Goal: Information Seeking & Learning: Find specific page/section

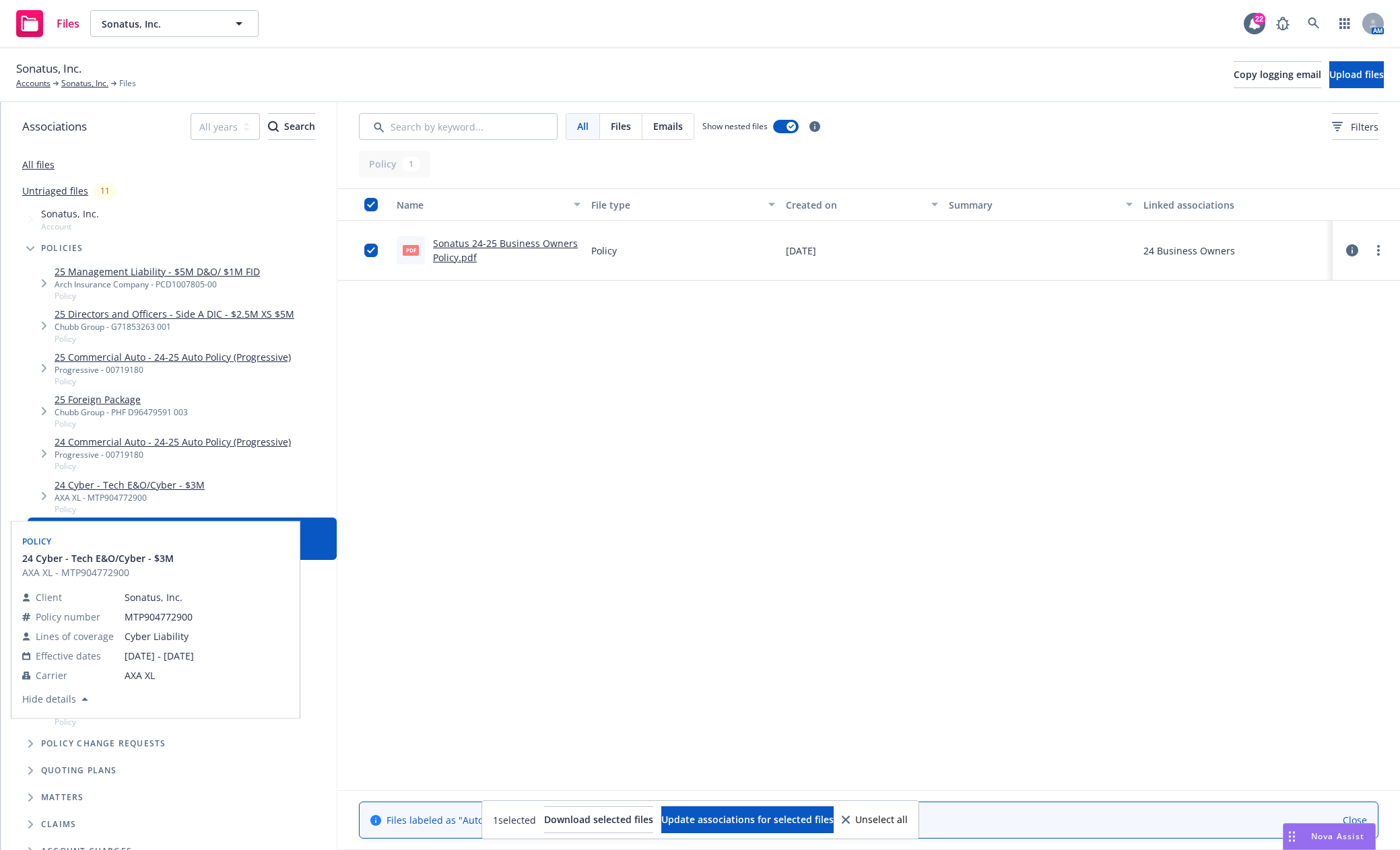
click at [182, 486] on link "24 Cyber - Tech E&O/Cyber - $3M" at bounding box center [130, 484] width 150 height 14
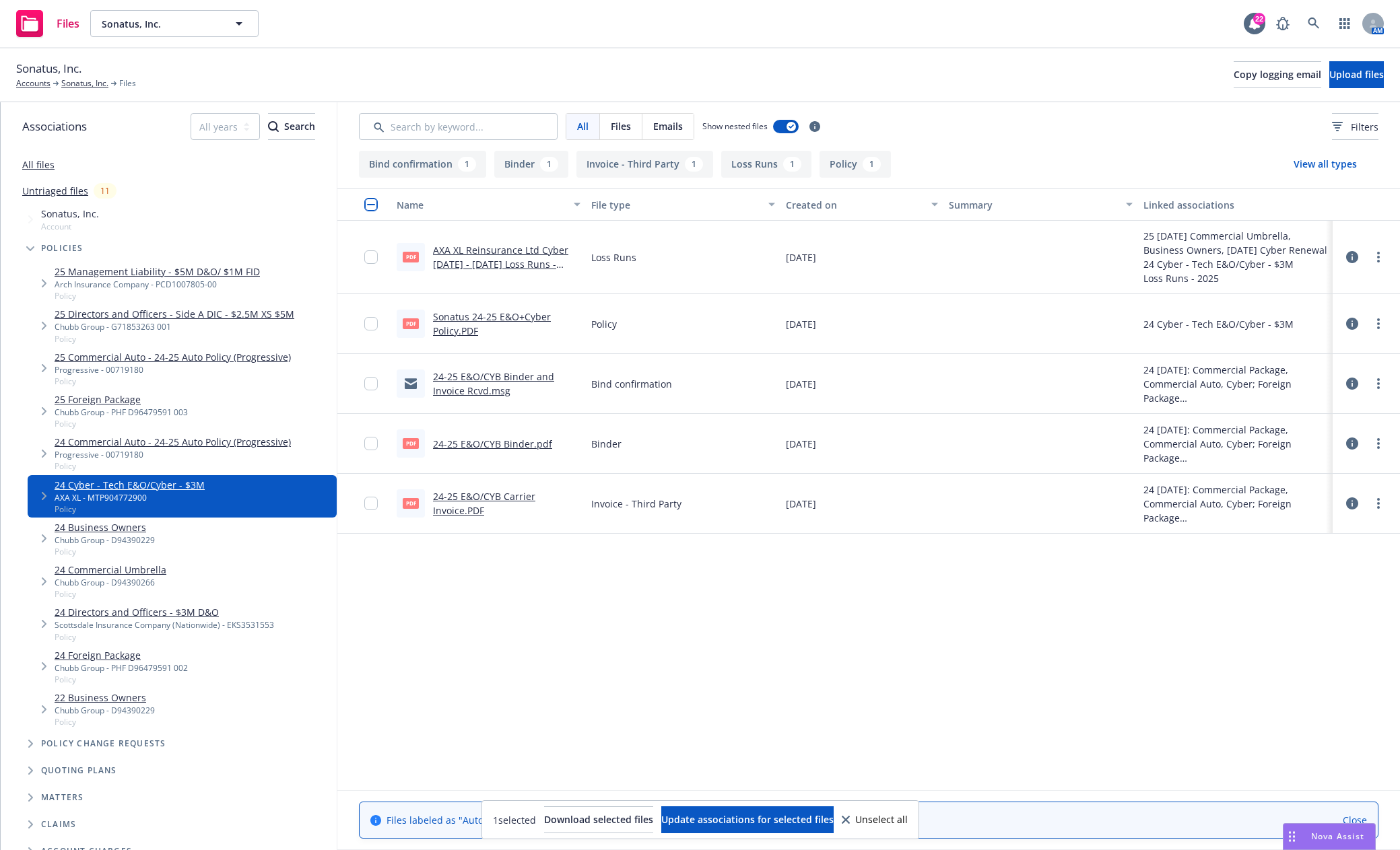
click at [506, 497] on link "24-25 E&O/CYB Carrier Invoice.PDF" at bounding box center [484, 503] width 102 height 27
click at [53, 162] on div "All files" at bounding box center [169, 165] width 336 height 27
click at [50, 167] on link "All files" at bounding box center [39, 164] width 33 height 13
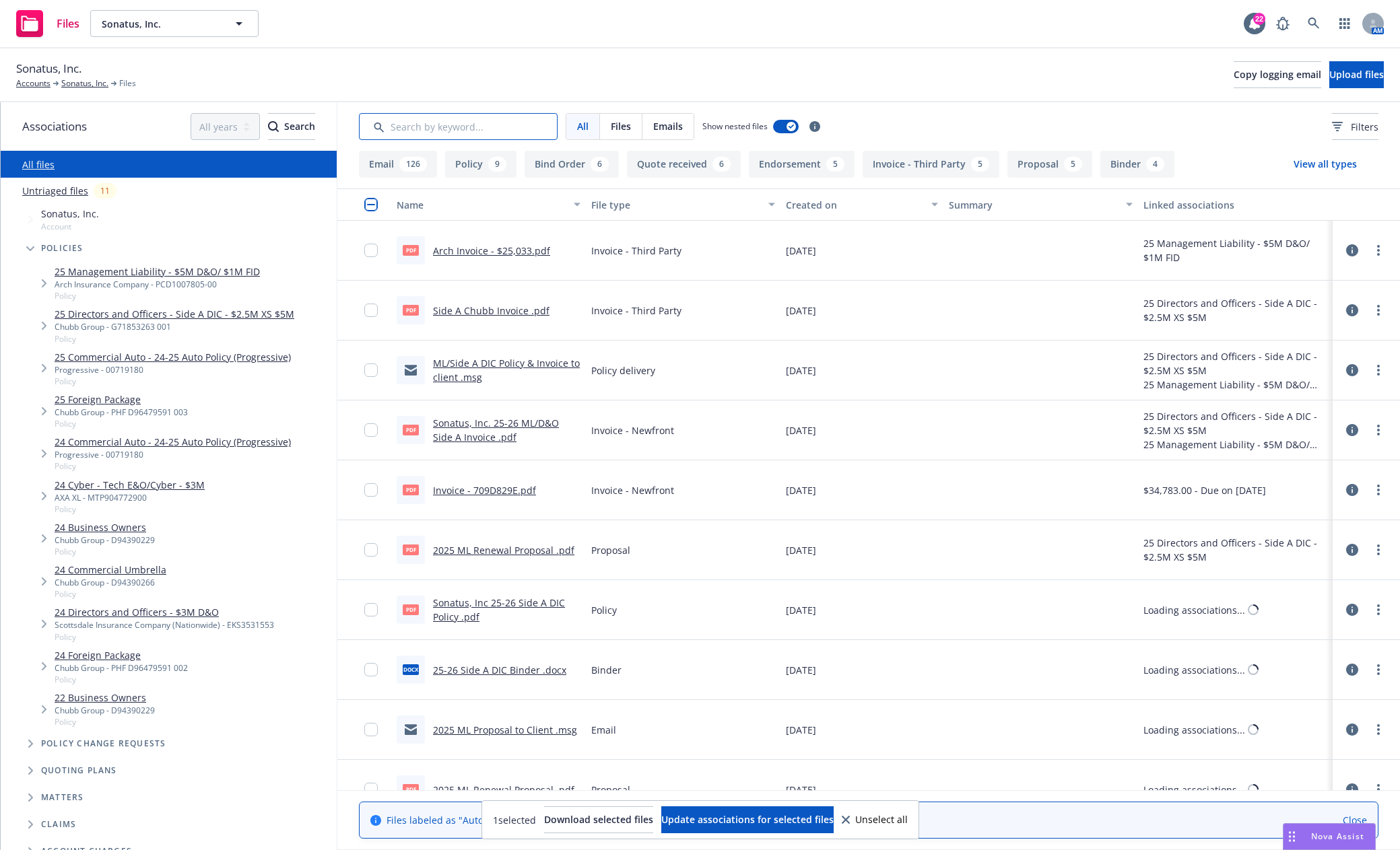
click at [491, 126] on input "Search by keyword..." at bounding box center [458, 126] width 198 height 27
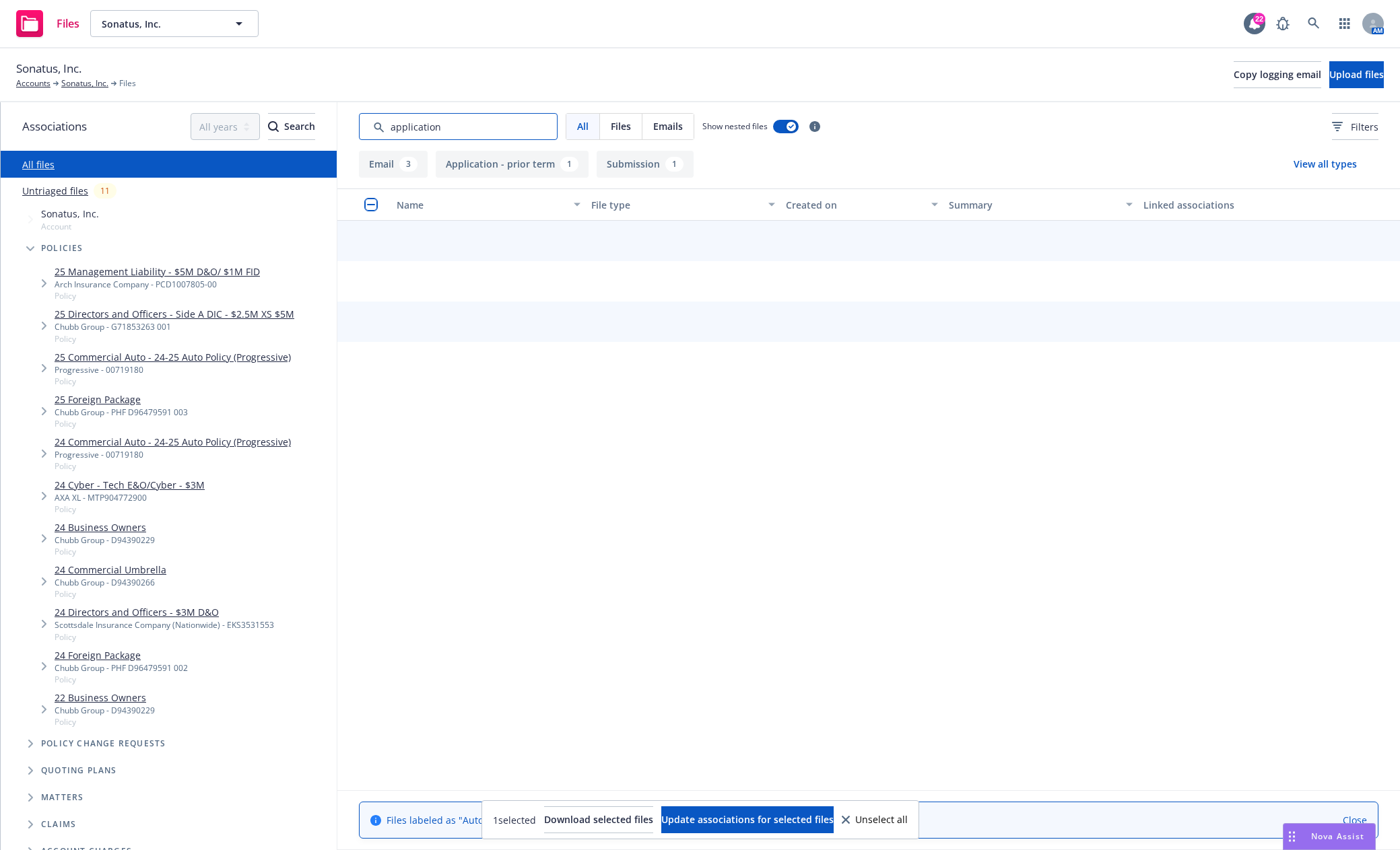
type input "application"
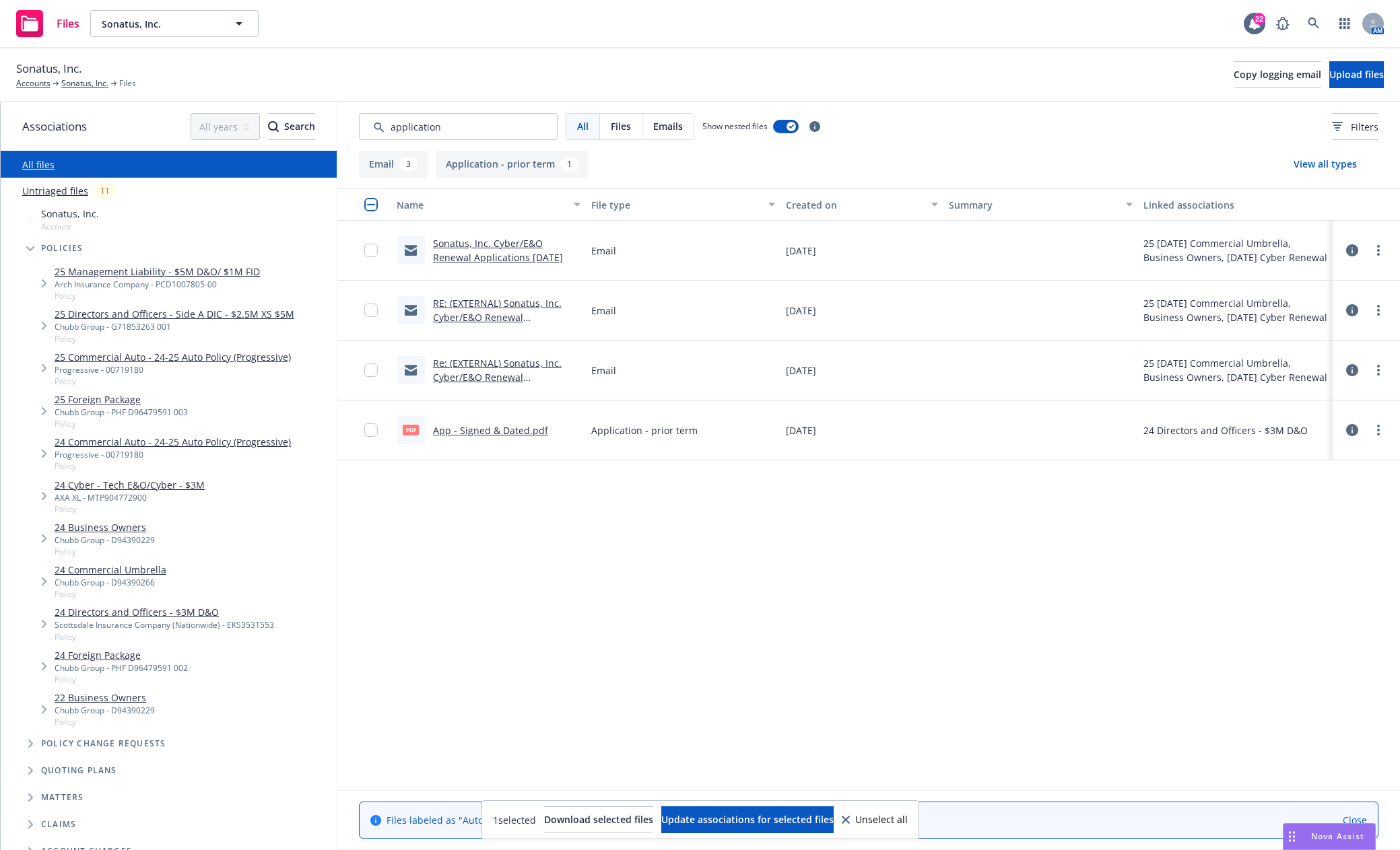
click at [536, 376] on link "Re: (EXTERNAL) Sonatus, Inc. Cyber/E&O Renewal Applications [DATE]" at bounding box center [498, 377] width 129 height 41
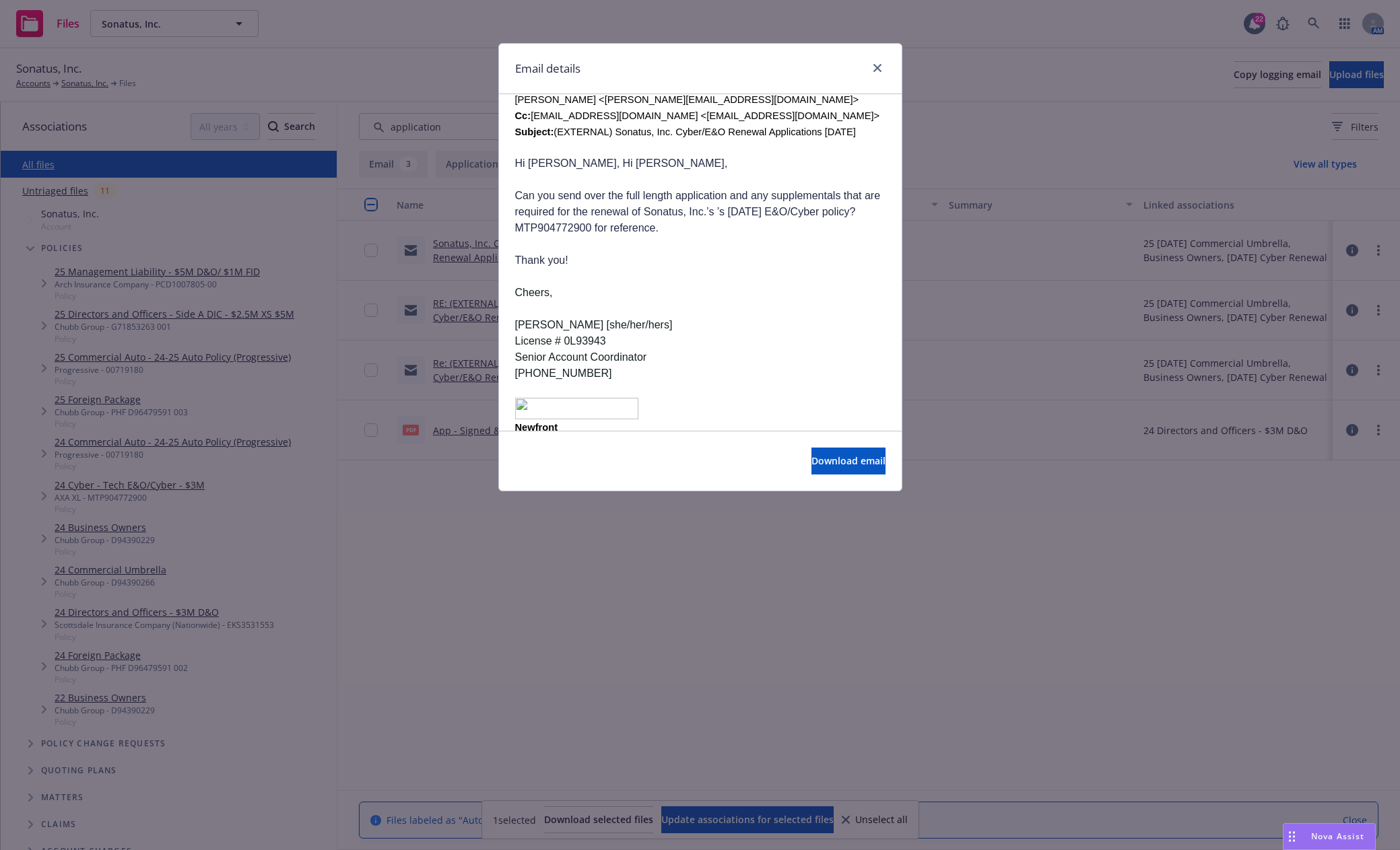
scroll to position [471, 0]
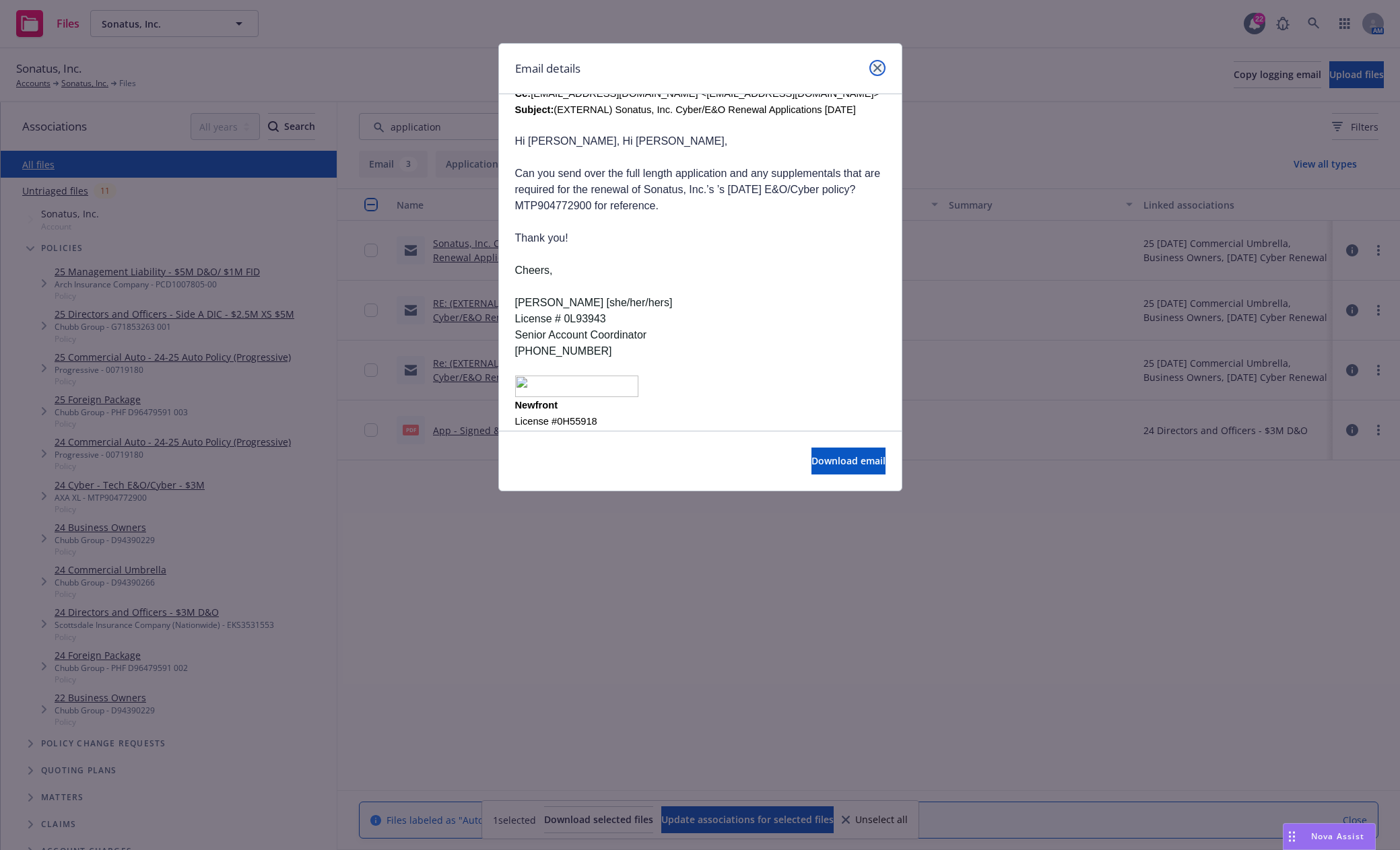
click at [876, 64] on icon "close" at bounding box center [877, 67] width 8 height 8
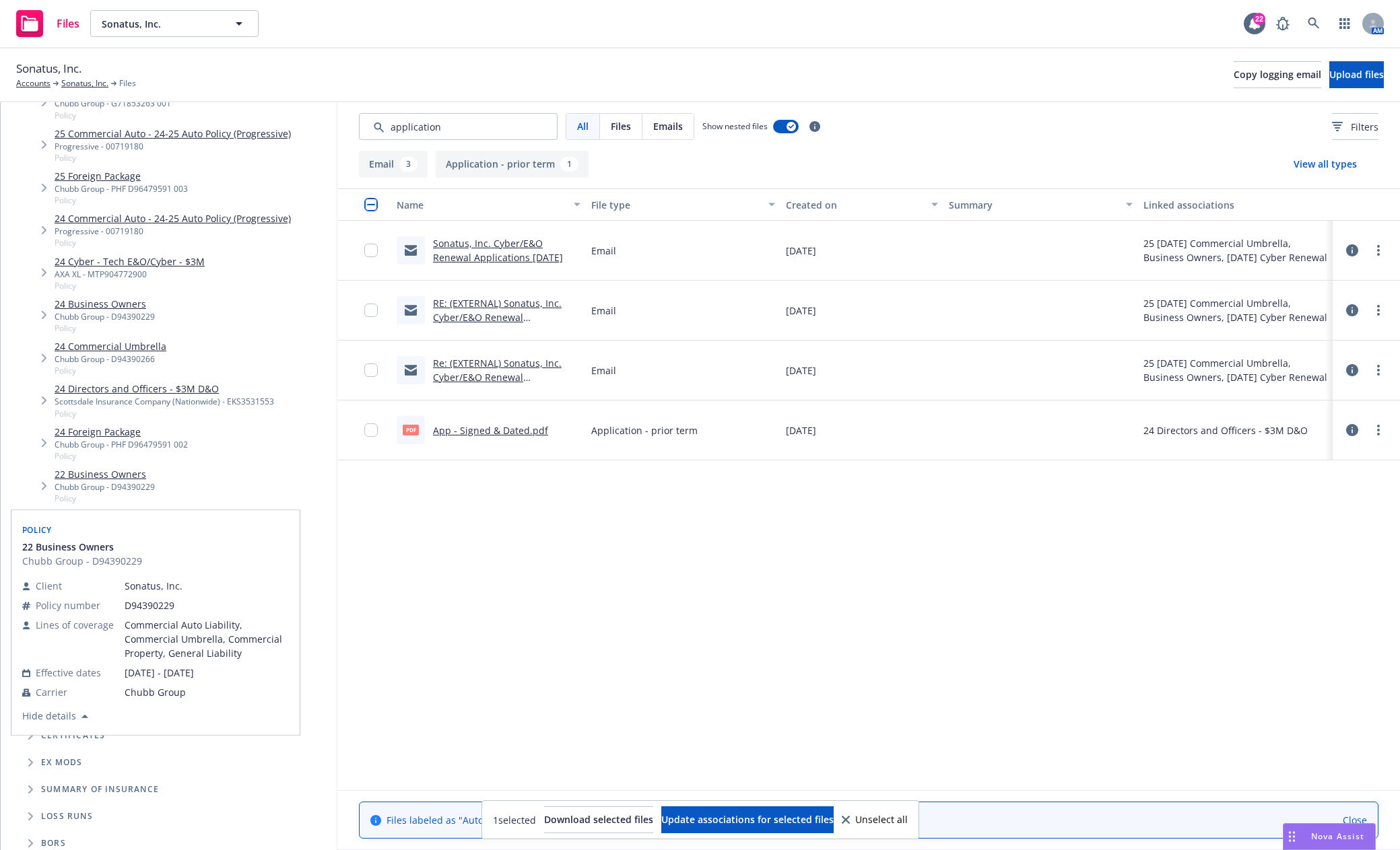
scroll to position [230, 0]
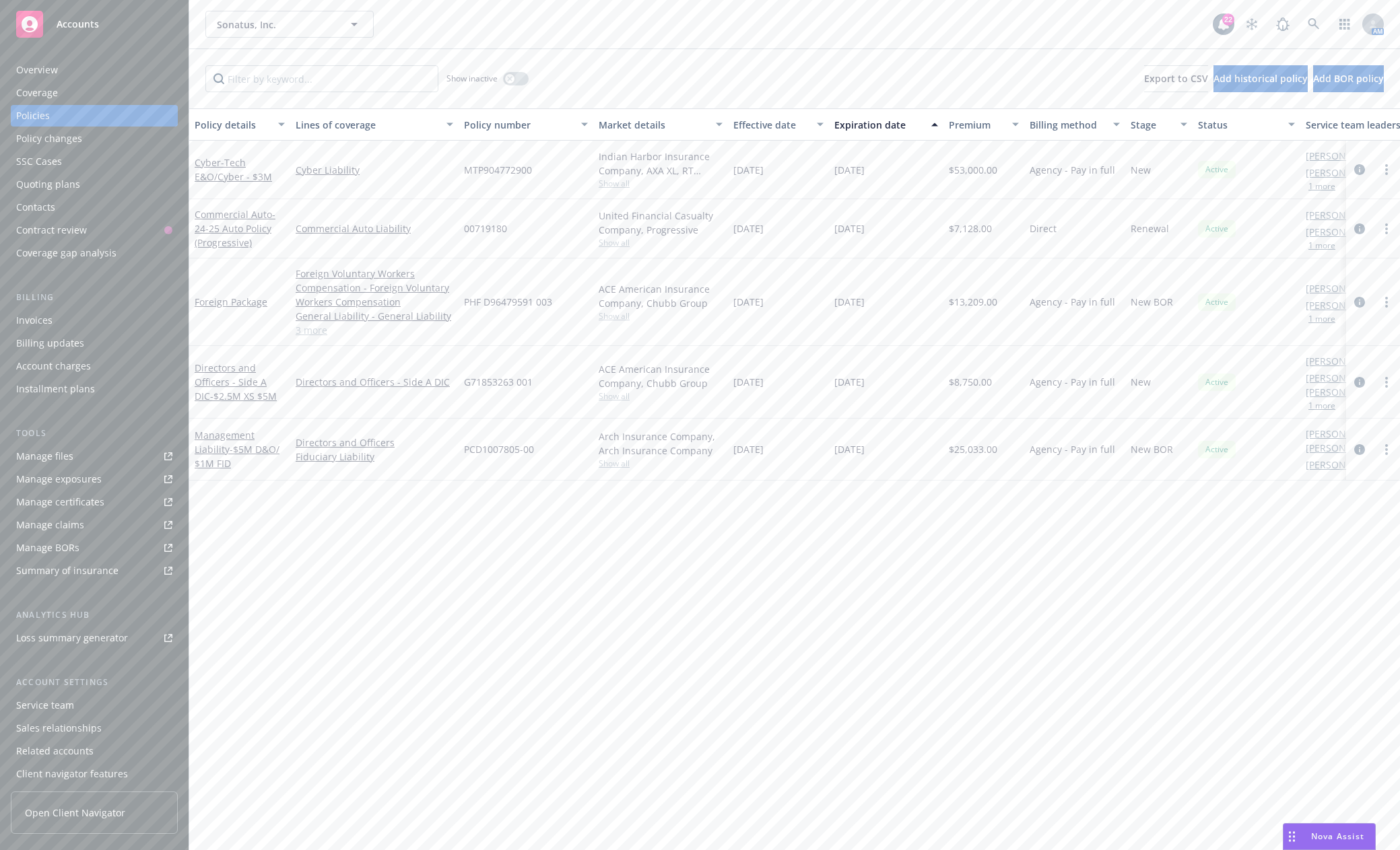
click at [115, 455] on link "Manage files" at bounding box center [93, 456] width 167 height 21
